Goal: Find specific page/section: Find specific page/section

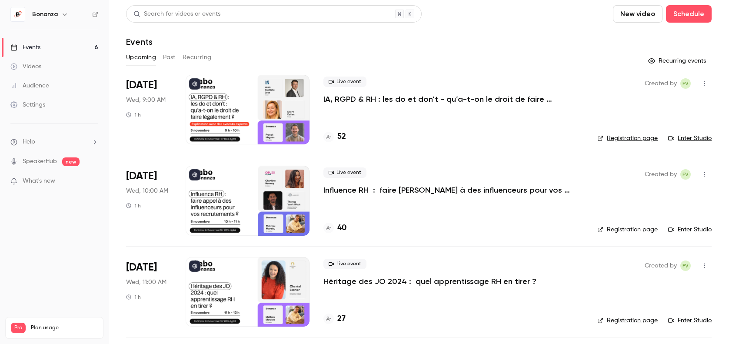
click at [50, 89] on link "Audience" at bounding box center [54, 85] width 109 height 19
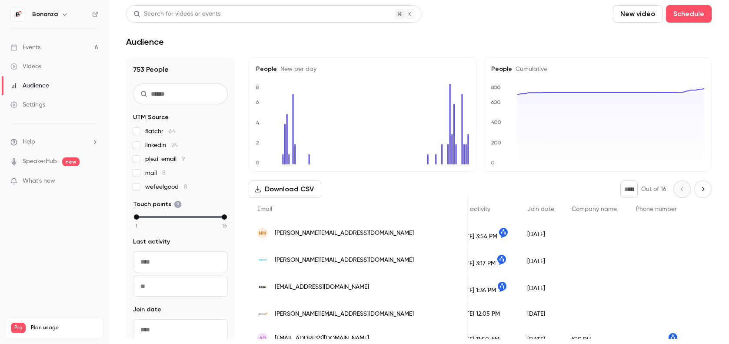
scroll to position [0, 204]
